Goal: Check status

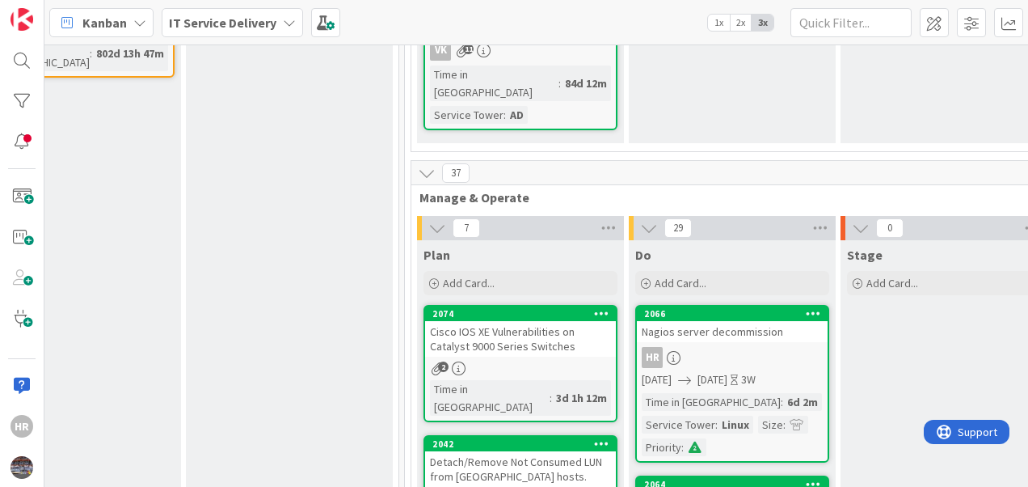
scroll to position [575, 546]
click at [770, 305] on div "2066 Nagios server decommission HR [DATE] [DATE] 3W Time in Column : 6d 2m Serv…" at bounding box center [732, 384] width 194 height 158
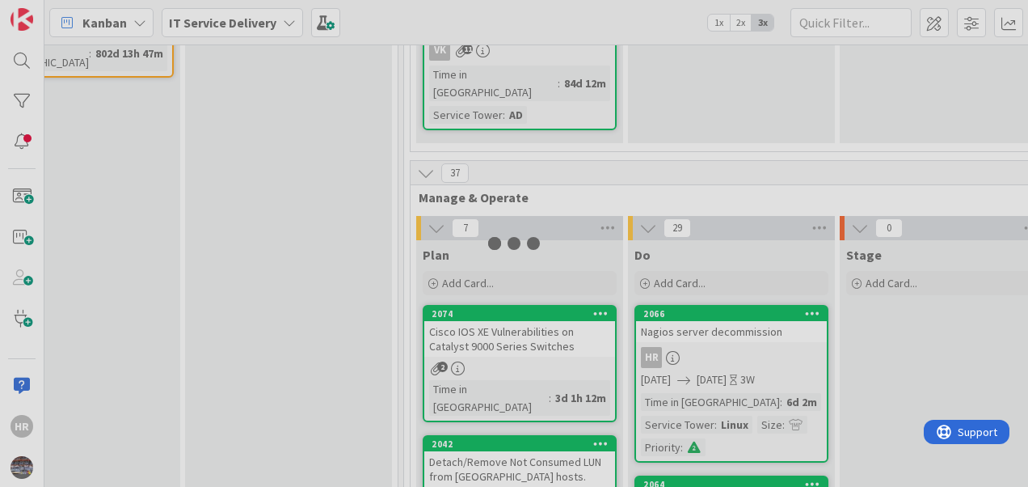
click at [770, 288] on div "10 Backlog Add Card... 2070 Norway System(s) Plan Time in [GEOGRAPHIC_DATA] : 5…" at bounding box center [536, 265] width 984 height 442
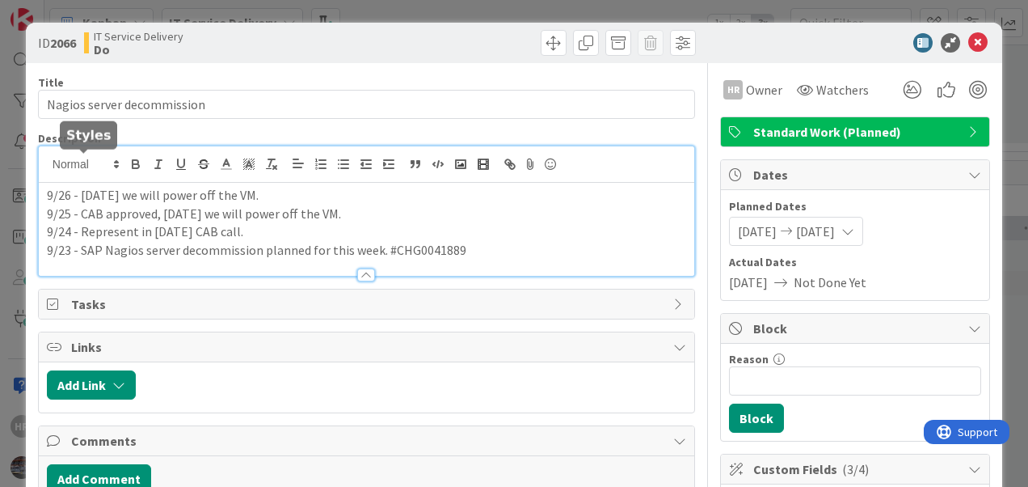
click at [50, 165] on div "9/26 - Today we will power off the VM. 9/25 - CAB approved, Tomorrow we will po…" at bounding box center [367, 210] width 656 height 129
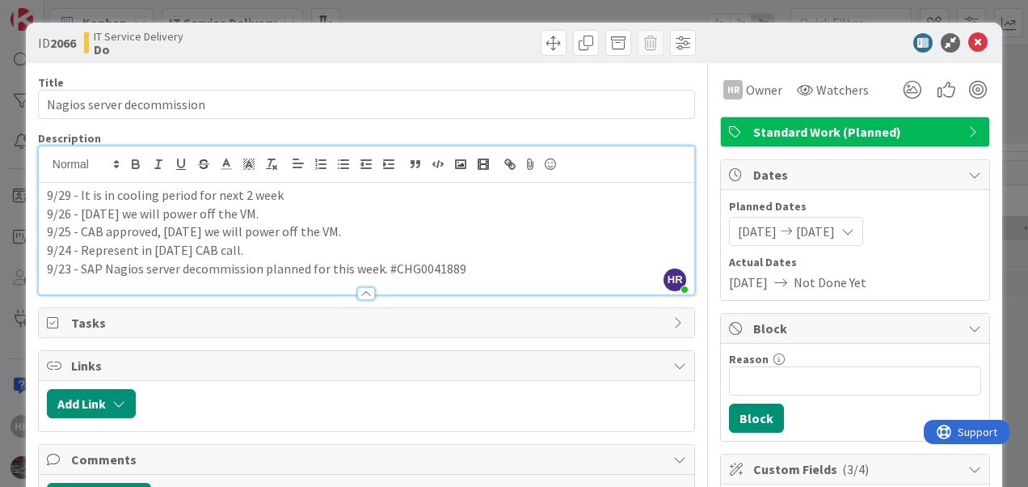
click at [77, 194] on p "9/29 - It is in cooling period for next 2 week" at bounding box center [367, 195] width 640 height 19
click at [184, 196] on p "9/29 - Powered off. It is in cooling period for next 2 week" at bounding box center [367, 195] width 640 height 19
click at [969, 44] on icon at bounding box center [978, 42] width 19 height 19
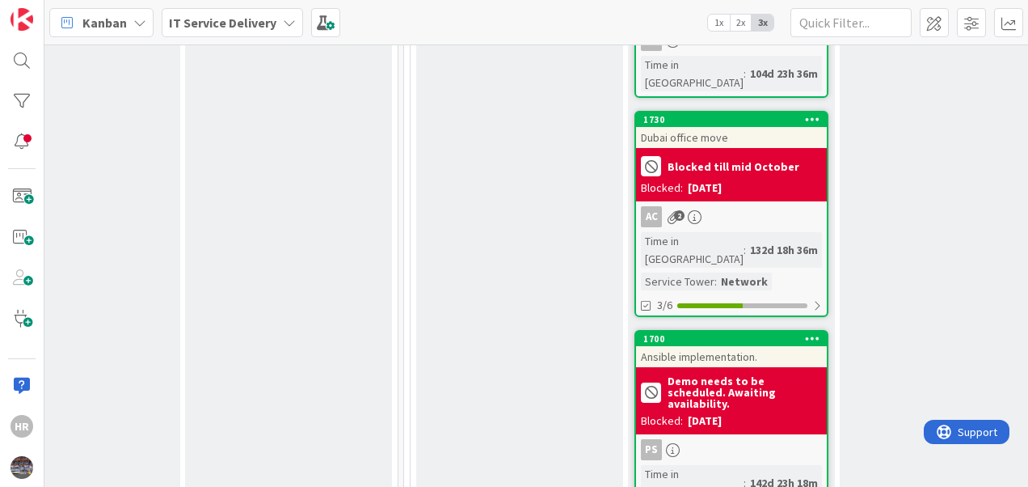
scroll to position [4894, 546]
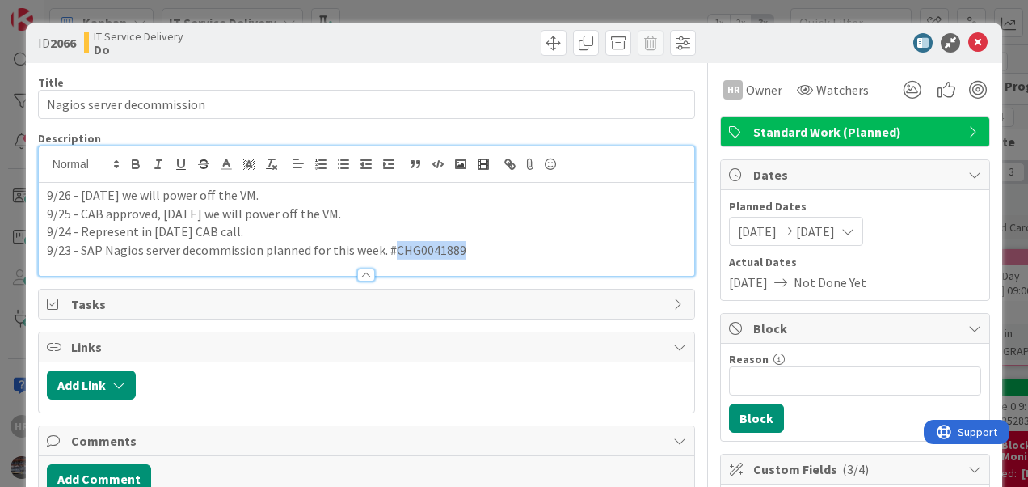
scroll to position [791, 585]
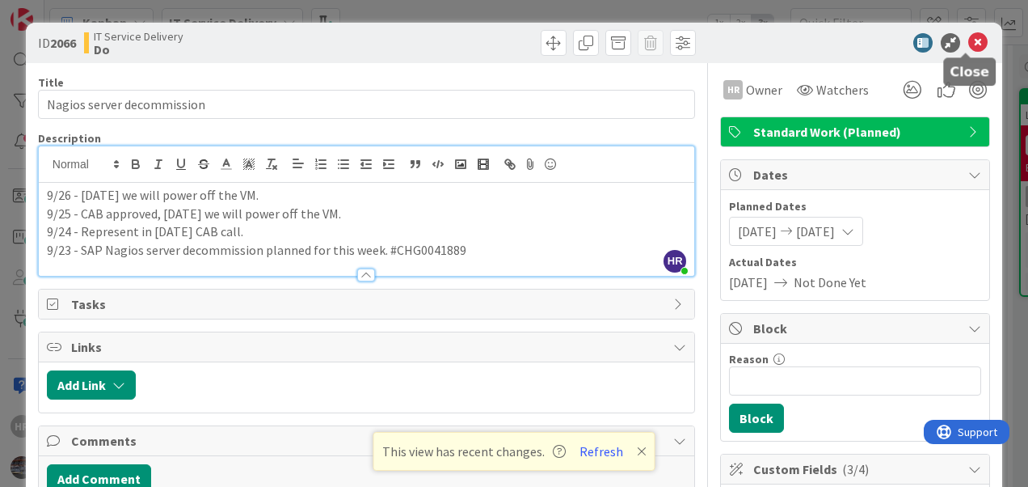
click at [969, 43] on icon at bounding box center [978, 42] width 19 height 19
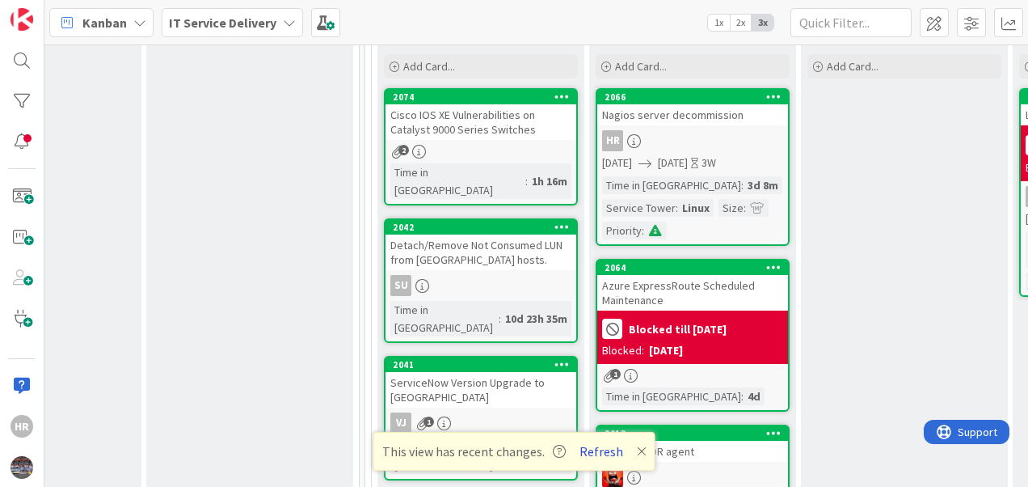
click at [609, 451] on button "Refresh" at bounding box center [601, 451] width 55 height 21
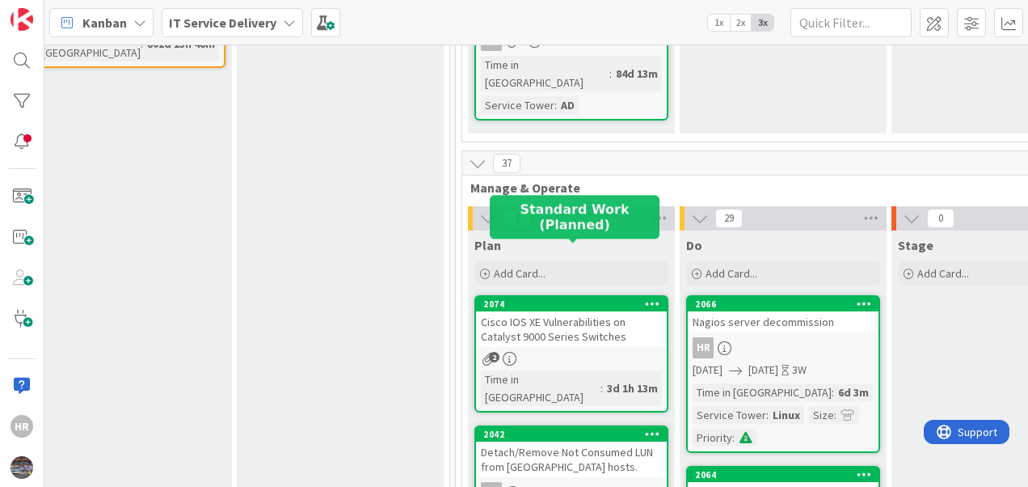
scroll to position [585, 495]
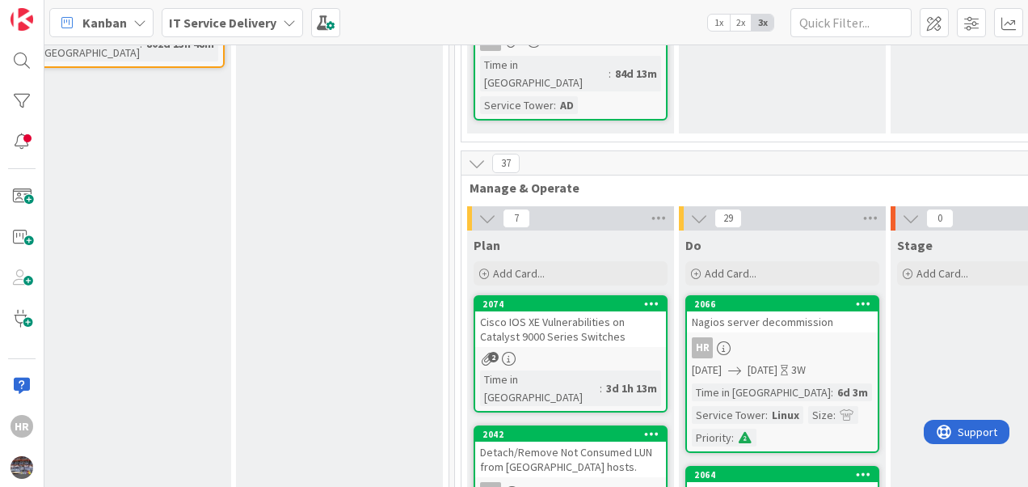
click at [825, 311] on div "Nagios server decommission" at bounding box center [782, 321] width 191 height 21
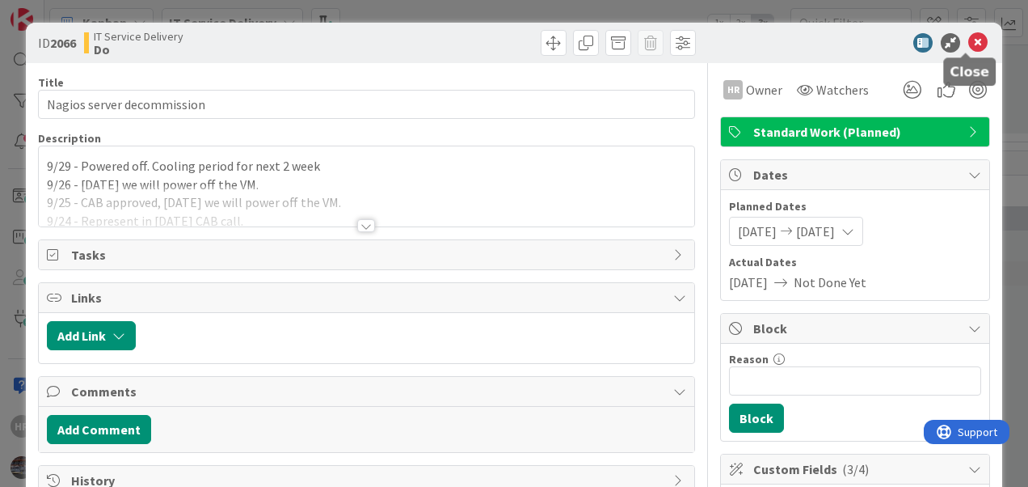
click at [969, 34] on icon at bounding box center [978, 42] width 19 height 19
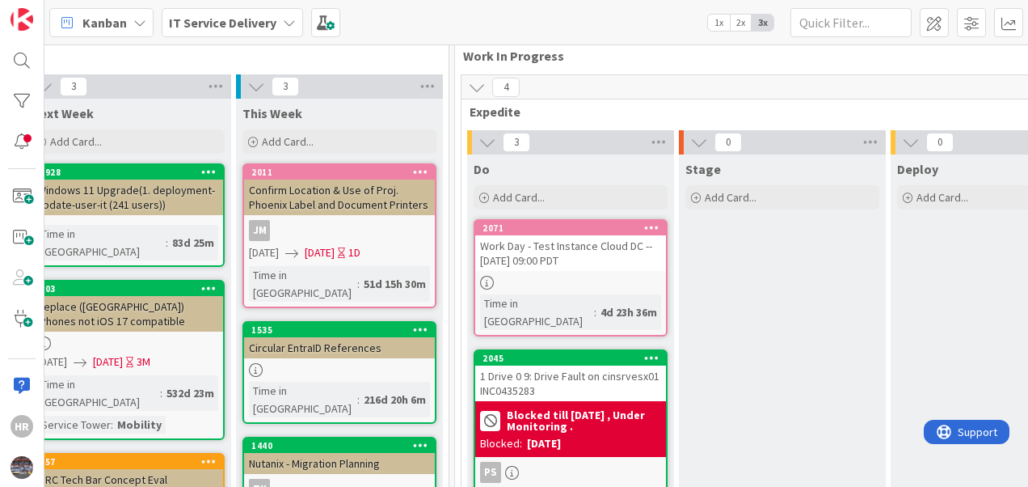
scroll to position [0, 495]
